Goal: Browse casually: Explore the website without a specific task or goal

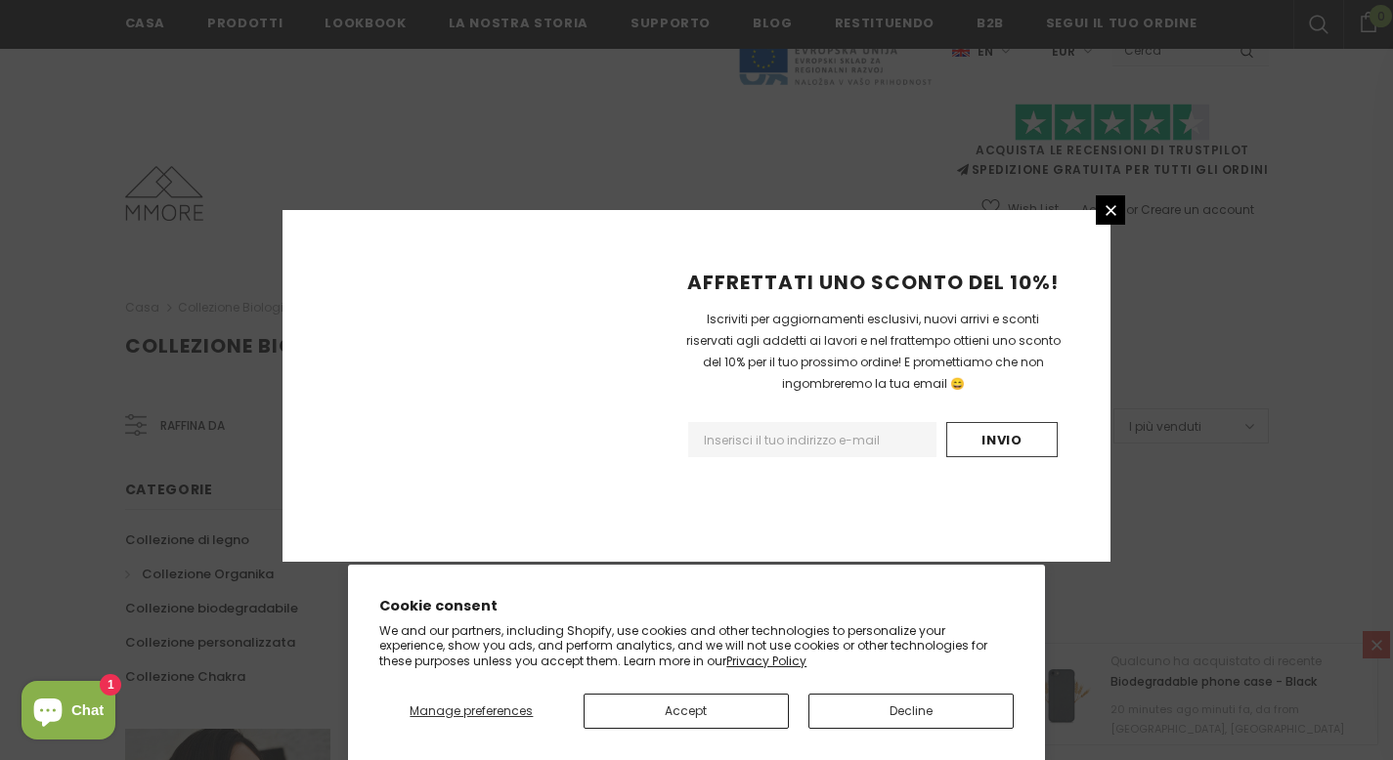
scroll to position [1243, 0]
